Goal: Check status: Check status

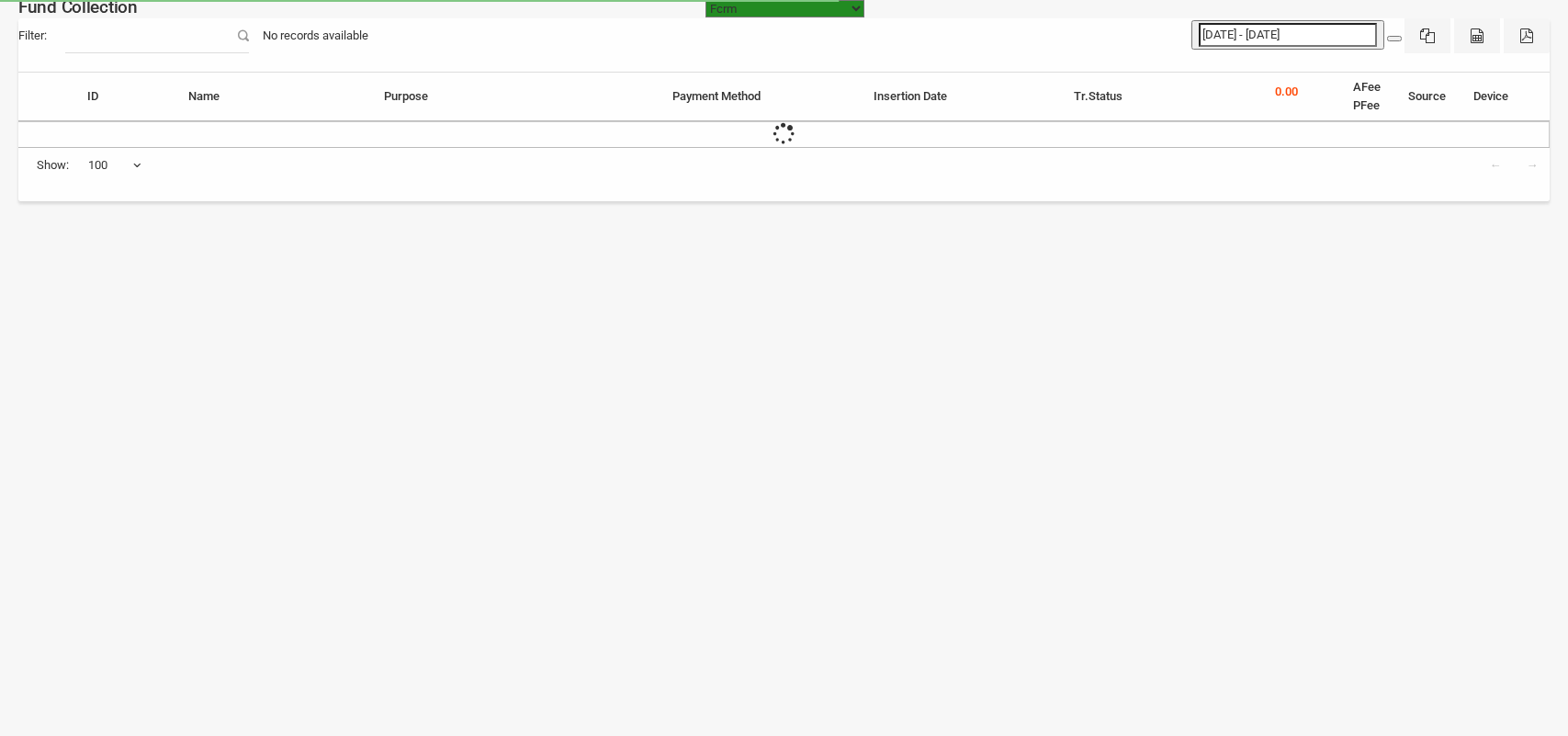
select select "[URL][DOMAIN_NAME]"
select select "100"
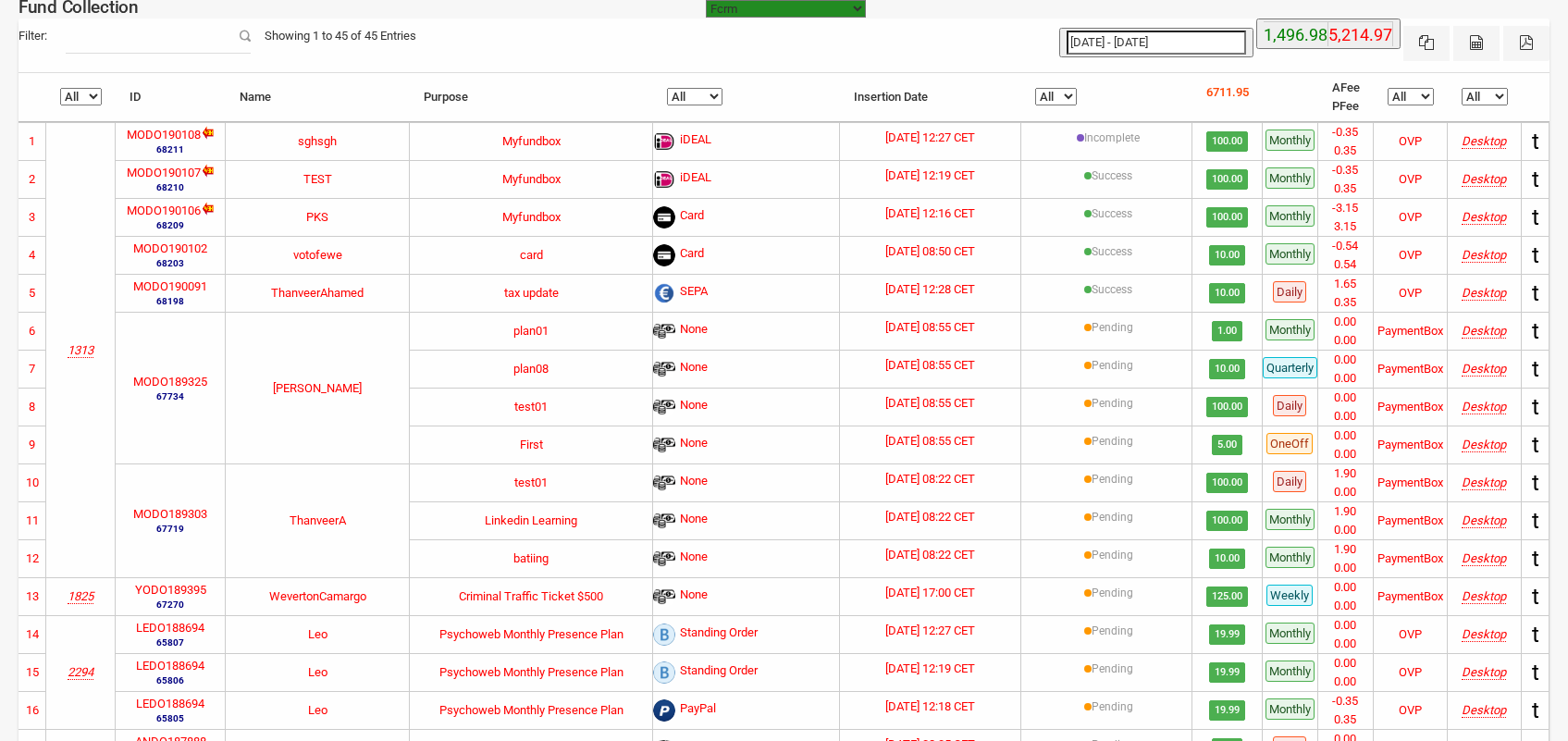
type input "[DATE]"
click at [1138, 43] on input "[DATE] - [DATE]" at bounding box center [1156, 43] width 180 height 24
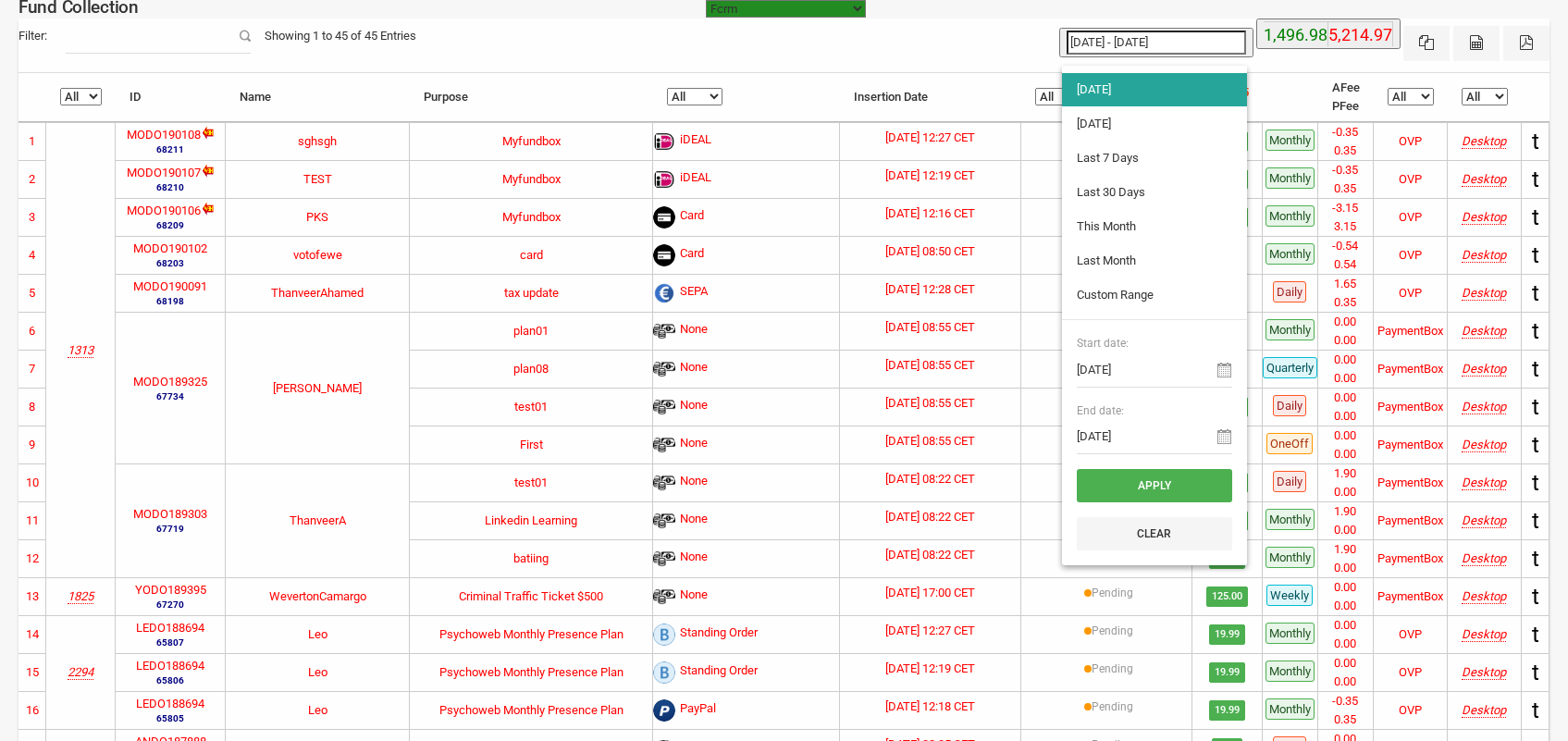
type input "[DATE]"
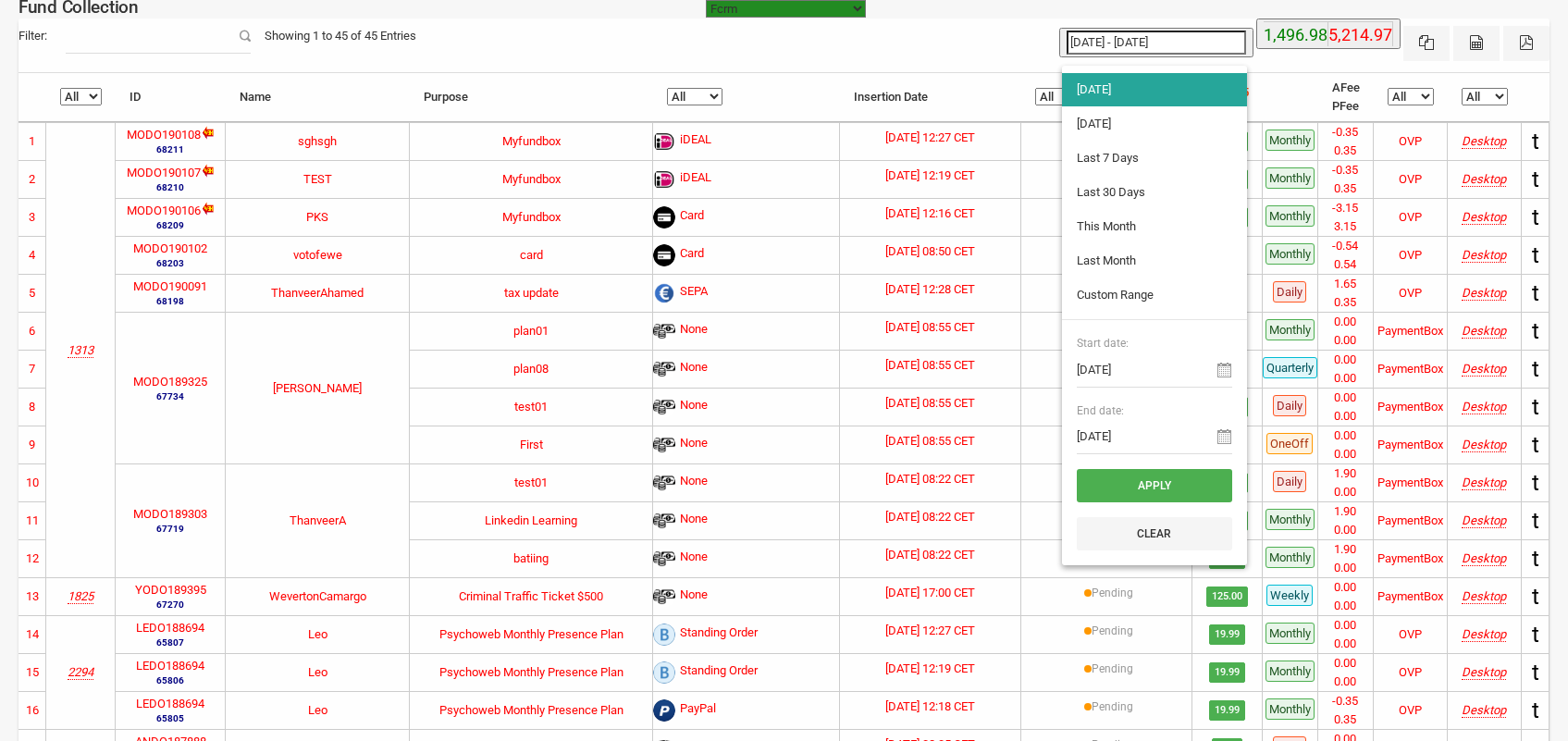
type input "[DATE]"
click at [1085, 126] on li "[DATE]" at bounding box center [1154, 124] width 185 height 33
type input "[DATE] - [DATE]"
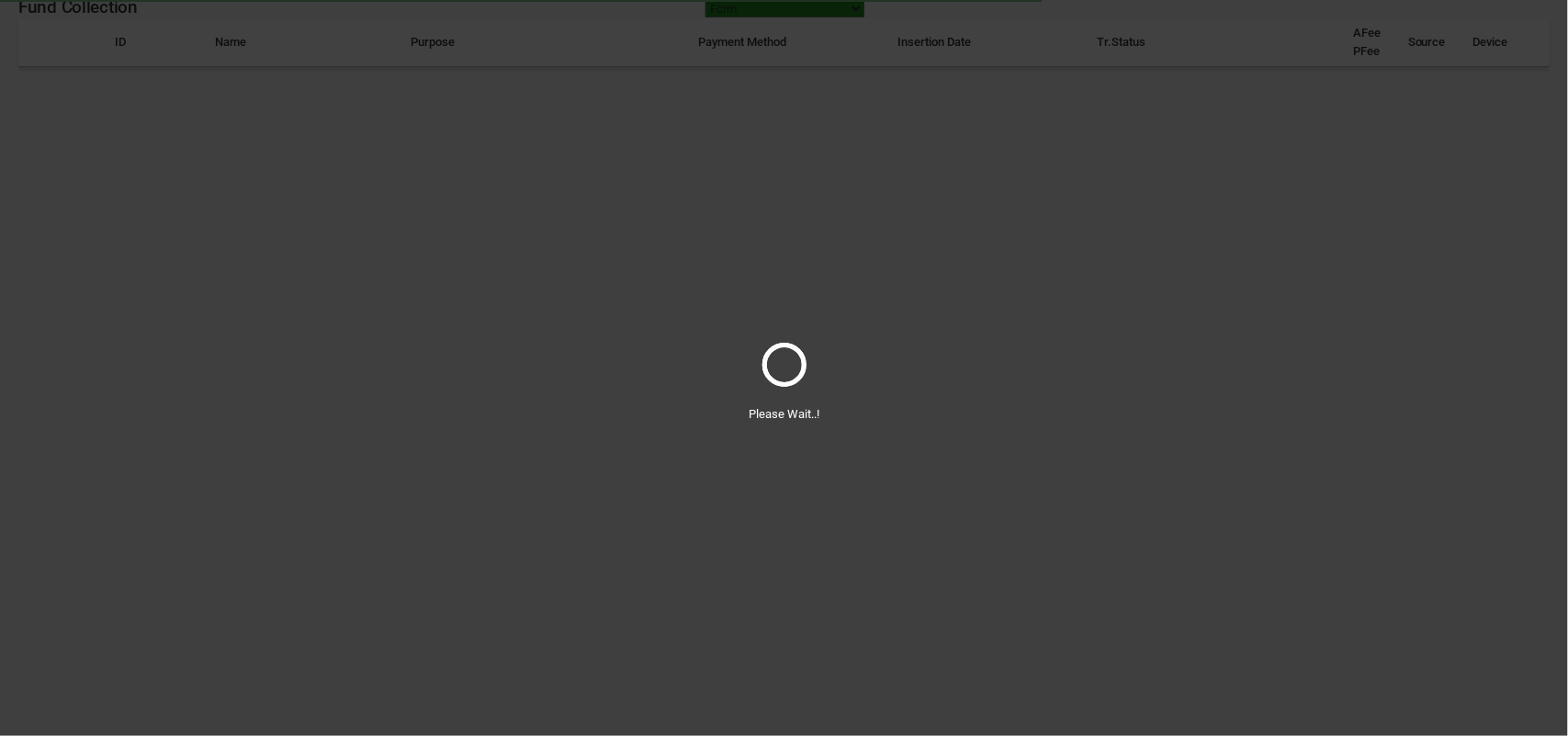
select select "100"
